Goal: Check status: Check status

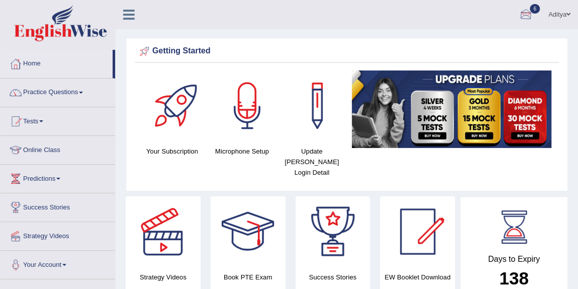
click at [527, 12] on div at bounding box center [525, 15] width 15 height 15
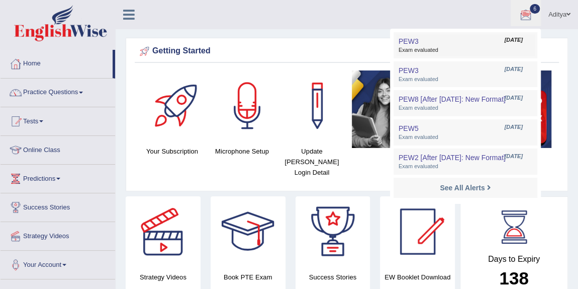
click at [409, 41] on span "PEW3" at bounding box center [409, 41] width 20 height 8
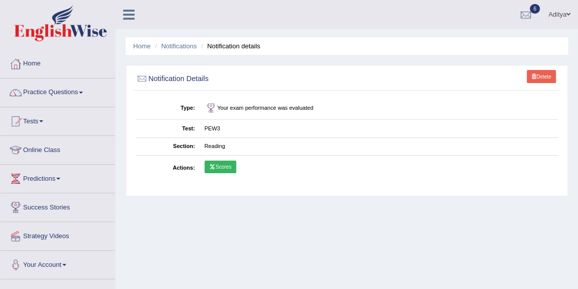
click at [222, 169] on link "Scores" at bounding box center [221, 166] width 32 height 13
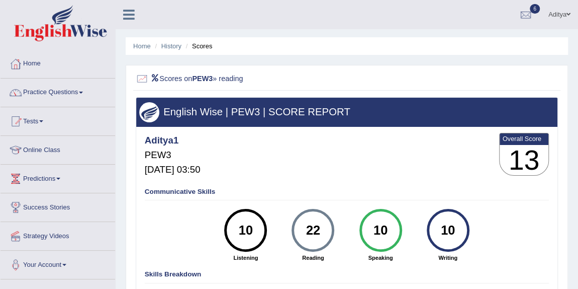
click at [41, 124] on link "Tests" at bounding box center [58, 119] width 115 height 25
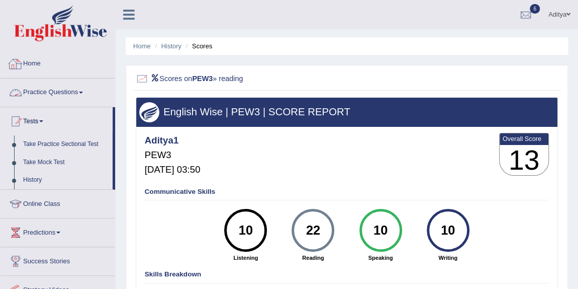
click at [25, 62] on link "Home" at bounding box center [58, 62] width 115 height 25
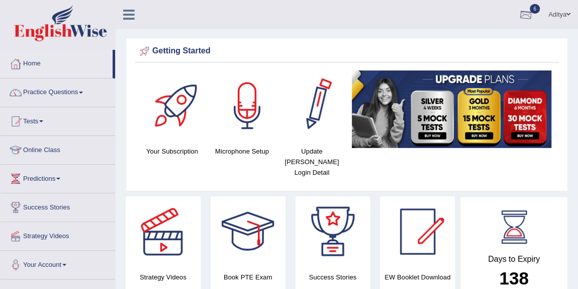
click at [518, 12] on div at bounding box center [525, 15] width 15 height 15
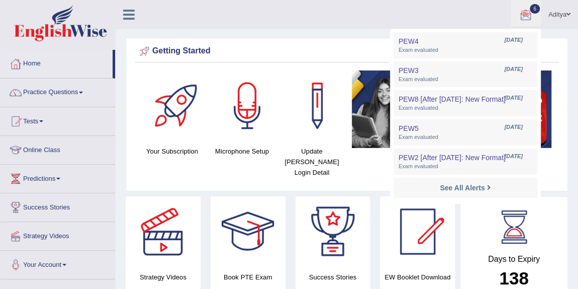
click at [525, 10] on div at bounding box center [525, 15] width 15 height 15
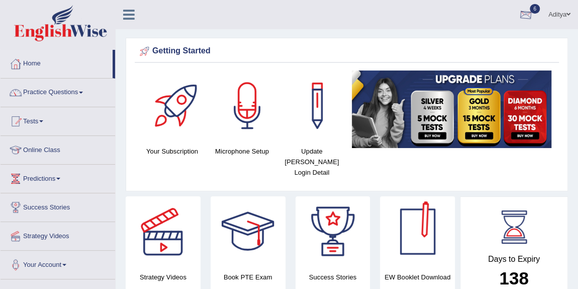
click at [519, 20] on div at bounding box center [525, 15] width 15 height 15
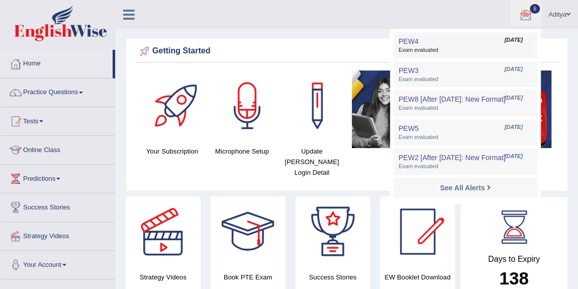
click at [415, 41] on link "PEW4 Aug 15, 2025 Exam evaluated" at bounding box center [465, 45] width 139 height 21
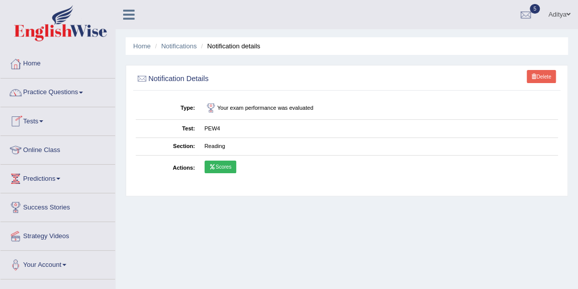
click at [161, 78] on h2 "Notification Details" at bounding box center [267, 78] width 262 height 13
click at [224, 167] on link "Scores" at bounding box center [221, 166] width 32 height 13
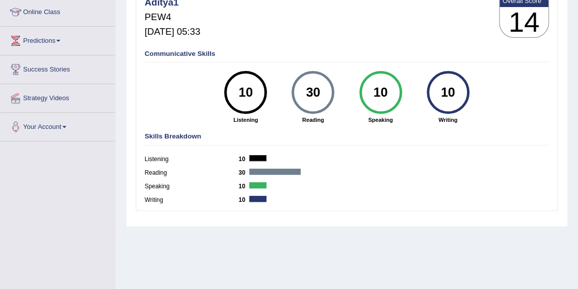
scroll to position [139, 0]
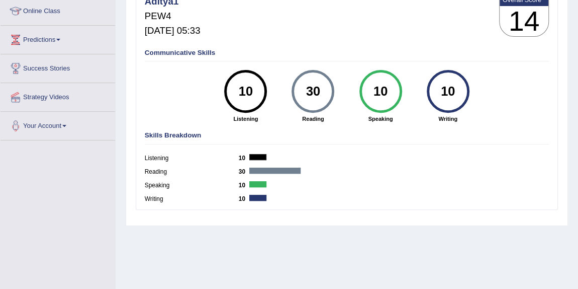
click at [274, 169] on div at bounding box center [274, 170] width 51 height 6
click at [312, 96] on div "30" at bounding box center [313, 91] width 31 height 36
click at [312, 116] on strong "Reading" at bounding box center [313, 119] width 59 height 8
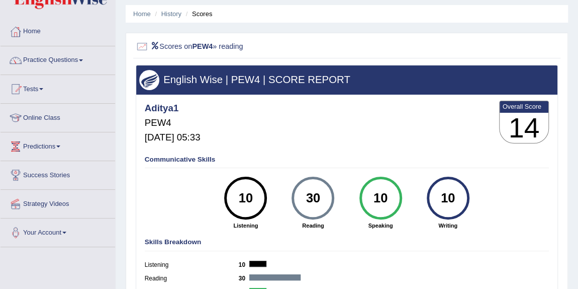
scroll to position [31, 0]
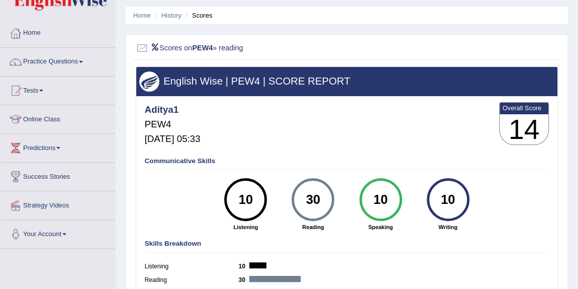
click at [229, 46] on h2 "Scores on PEW4 » reading" at bounding box center [267, 48] width 262 height 13
click at [315, 198] on div "30" at bounding box center [313, 199] width 31 height 36
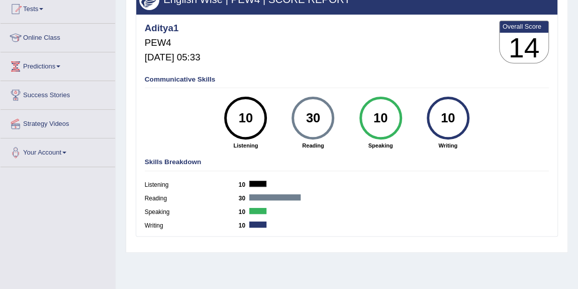
scroll to position [112, 0]
click at [285, 197] on div at bounding box center [274, 197] width 51 height 6
click at [170, 158] on h4 "Skills Breakdown" at bounding box center [347, 162] width 405 height 8
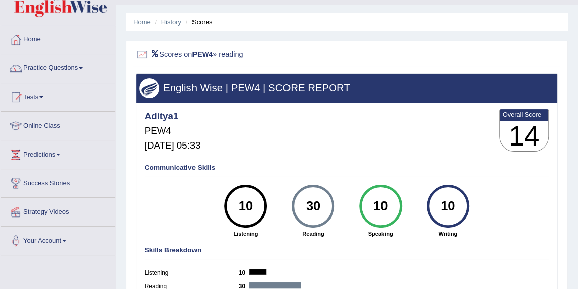
scroll to position [26, 0]
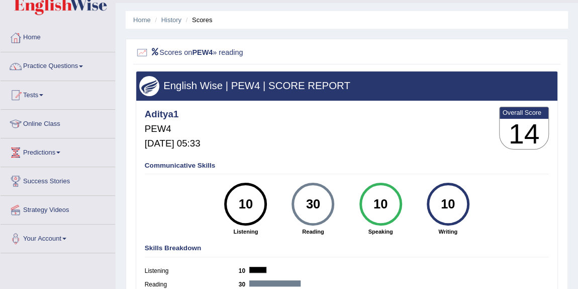
click at [315, 223] on div "30" at bounding box center [313, 203] width 43 height 43
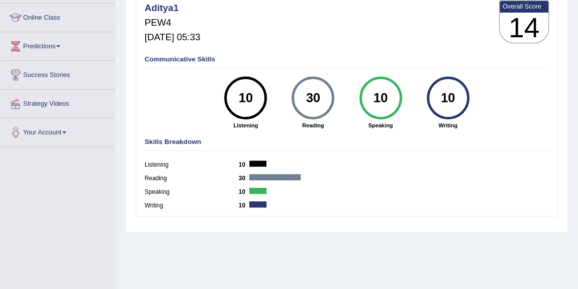
scroll to position [124, 0]
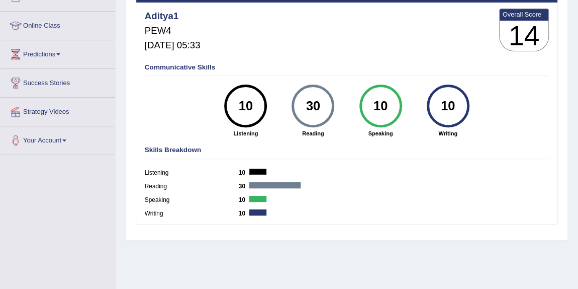
click at [264, 185] on div at bounding box center [274, 185] width 51 height 6
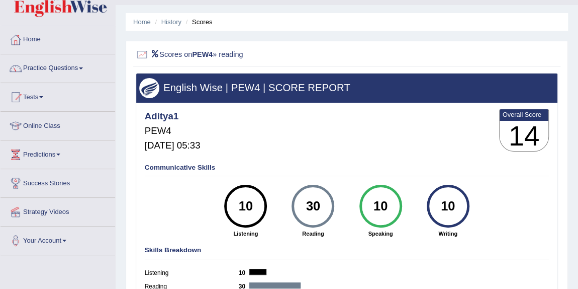
scroll to position [24, 0]
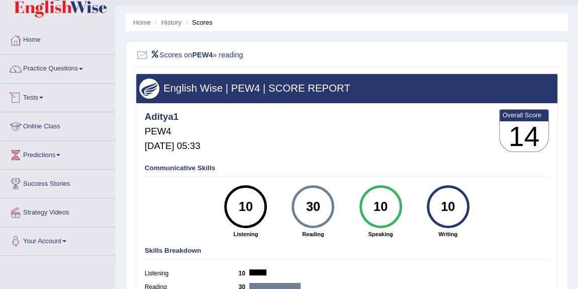
click at [43, 100] on link "Tests" at bounding box center [58, 95] width 115 height 25
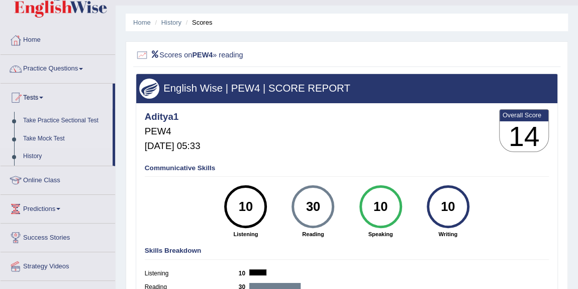
scroll to position [59, 0]
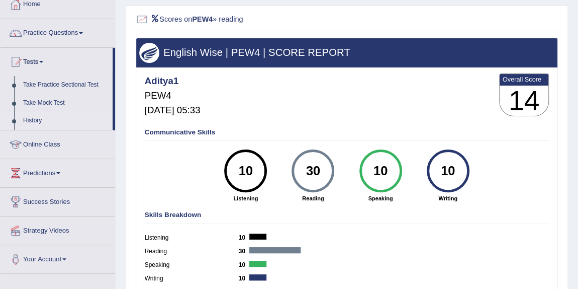
click at [36, 122] on link "History" at bounding box center [66, 121] width 94 height 18
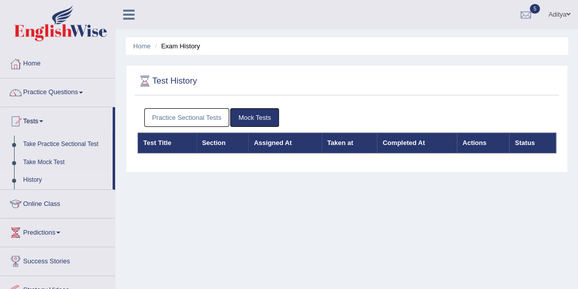
click at [256, 122] on link "Mock Tests" at bounding box center [254, 117] width 49 height 19
click at [253, 118] on link "Mock Tests" at bounding box center [254, 117] width 49 height 19
click at [259, 114] on link "Mock Tests" at bounding box center [254, 117] width 49 height 19
click at [68, 140] on link "Take Practice Sectional Test" at bounding box center [66, 144] width 94 height 18
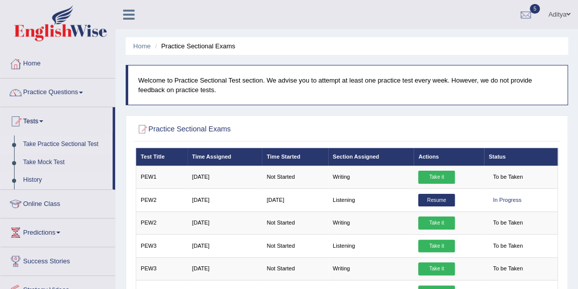
click at [26, 179] on link "History" at bounding box center [66, 180] width 94 height 18
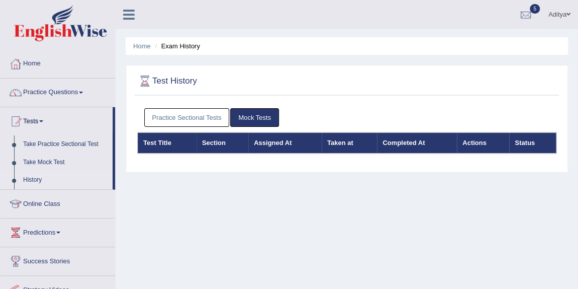
click at [251, 118] on link "Mock Tests" at bounding box center [254, 117] width 49 height 19
click at [164, 140] on th "Test Title" at bounding box center [167, 142] width 59 height 21
click at [36, 175] on link "History" at bounding box center [66, 180] width 94 height 18
click at [35, 159] on link "Take Mock Test" at bounding box center [66, 162] width 94 height 18
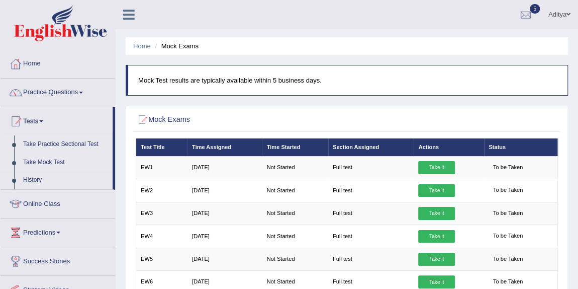
click at [45, 141] on link "Take Practice Sectional Test" at bounding box center [66, 144] width 94 height 18
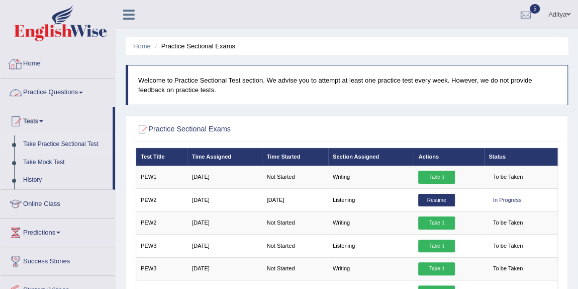
click at [35, 63] on link "Home" at bounding box center [58, 62] width 115 height 25
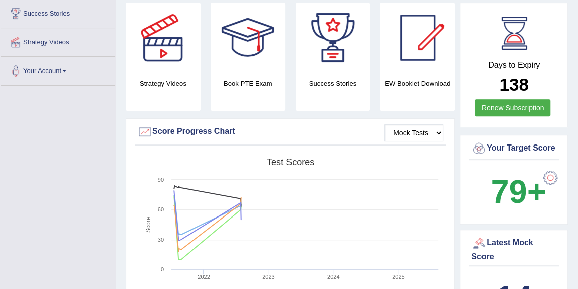
scroll to position [195, 0]
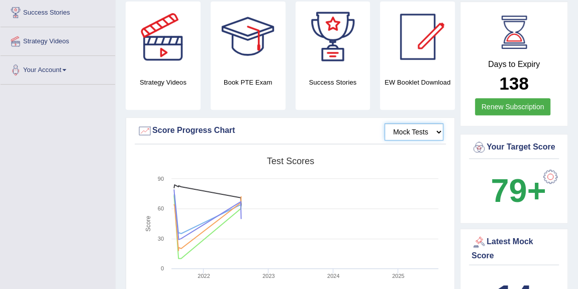
click at [407, 123] on select "Mock Tests" at bounding box center [414, 131] width 59 height 17
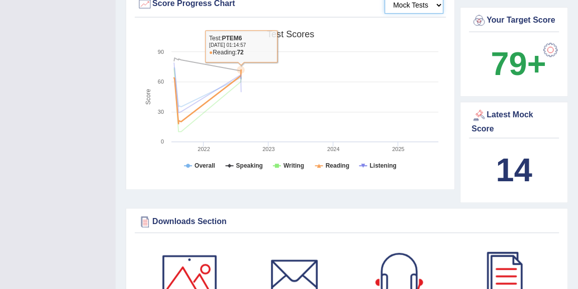
scroll to position [322, 0]
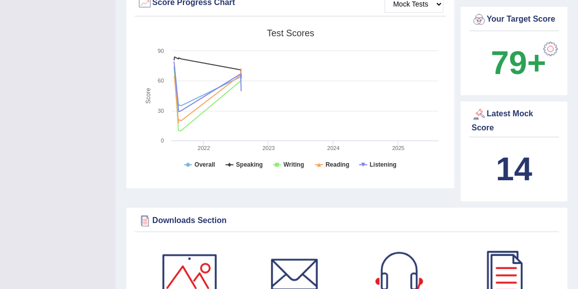
click at [512, 150] on b "14" at bounding box center [514, 168] width 36 height 37
click at [524, 150] on b "14" at bounding box center [514, 168] width 36 height 37
click at [479, 107] on div at bounding box center [479, 114] width 15 height 15
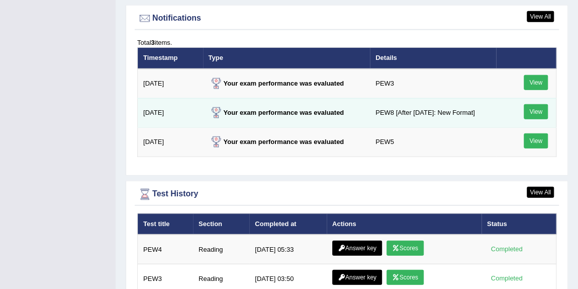
scroll to position [1245, 0]
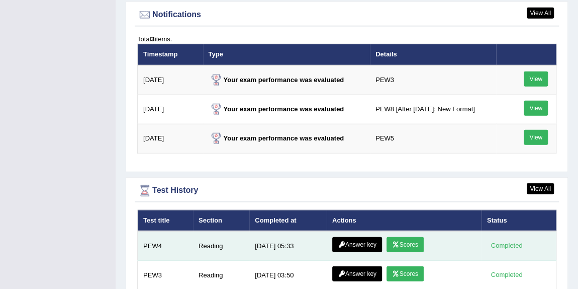
click at [366, 237] on link "Answer key" at bounding box center [357, 244] width 50 height 15
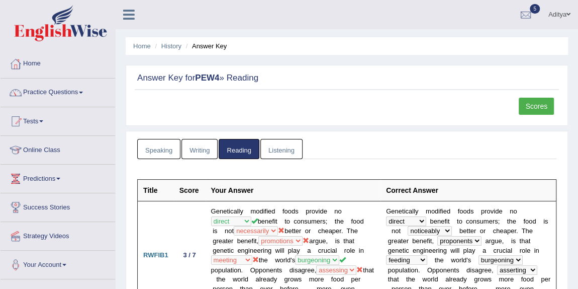
click at [531, 110] on link "Scores" at bounding box center [536, 106] width 35 height 17
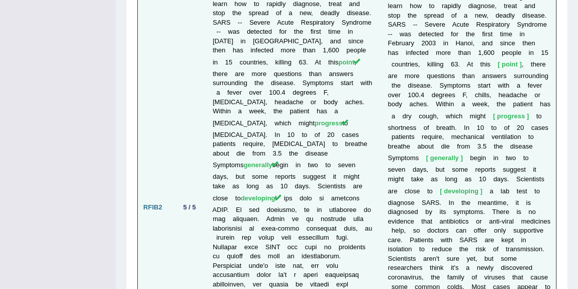
scroll to position [1754, 0]
